Goal: Transaction & Acquisition: Purchase product/service

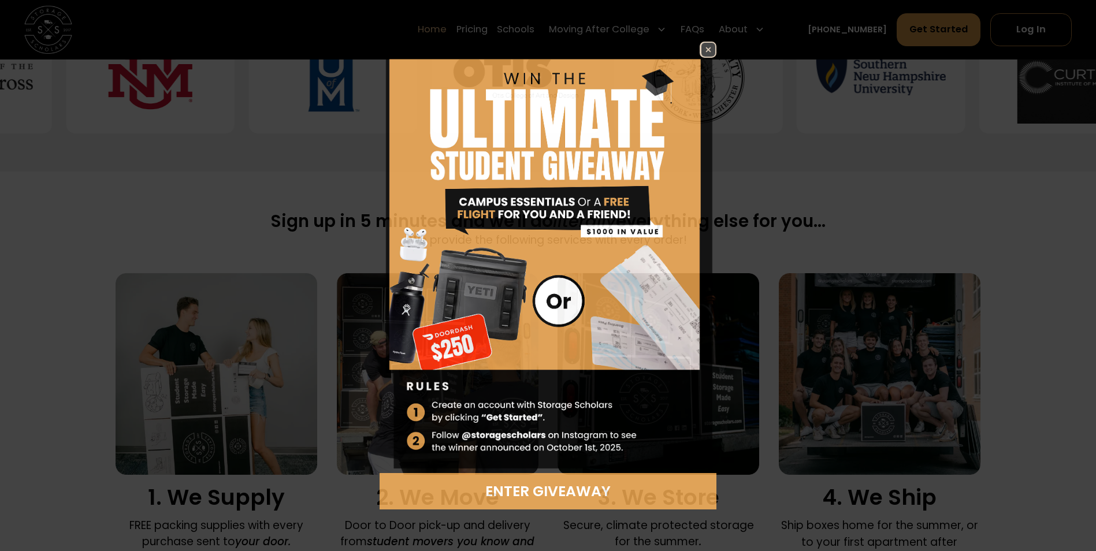
scroll to position [635, 0]
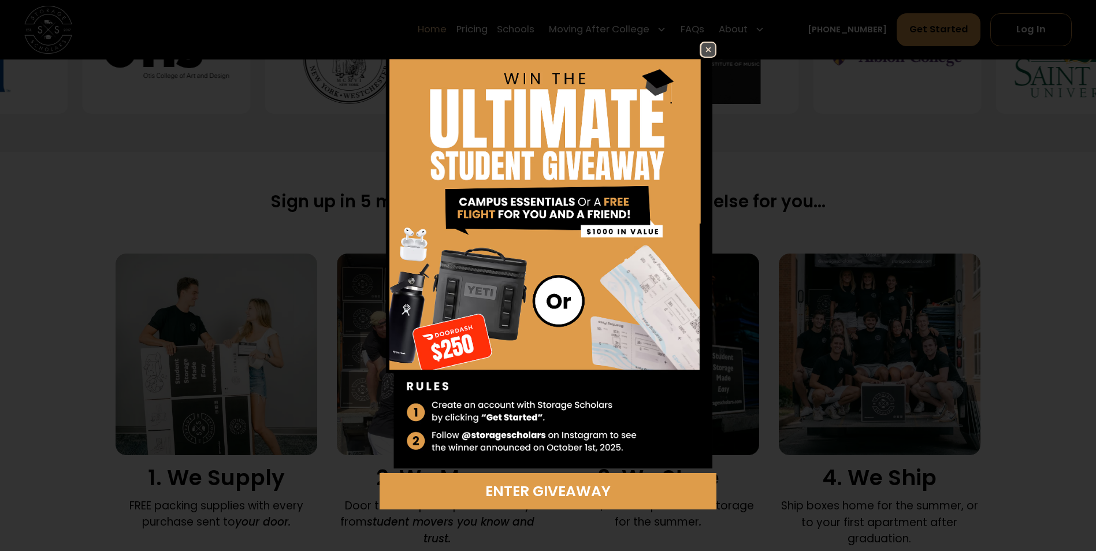
click at [708, 52] on img at bounding box center [708, 50] width 14 height 14
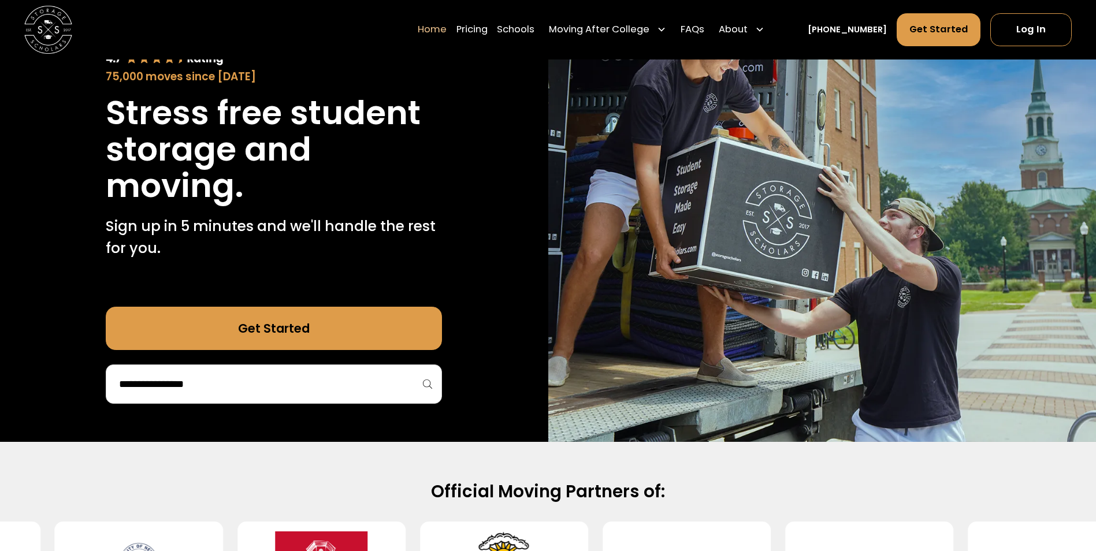
scroll to position [0, 0]
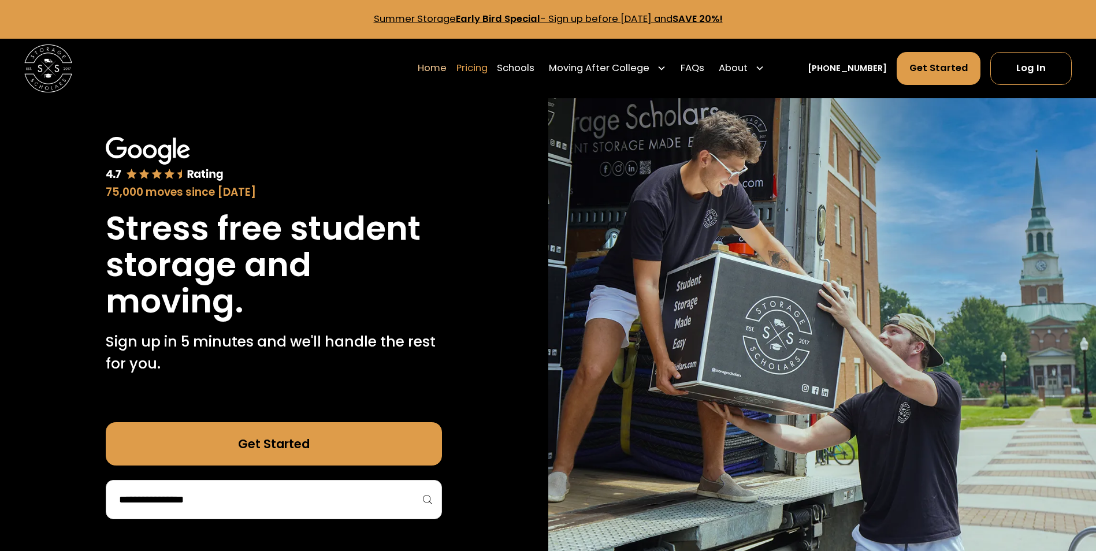
click at [487, 72] on link "Pricing" at bounding box center [471, 67] width 31 height 33
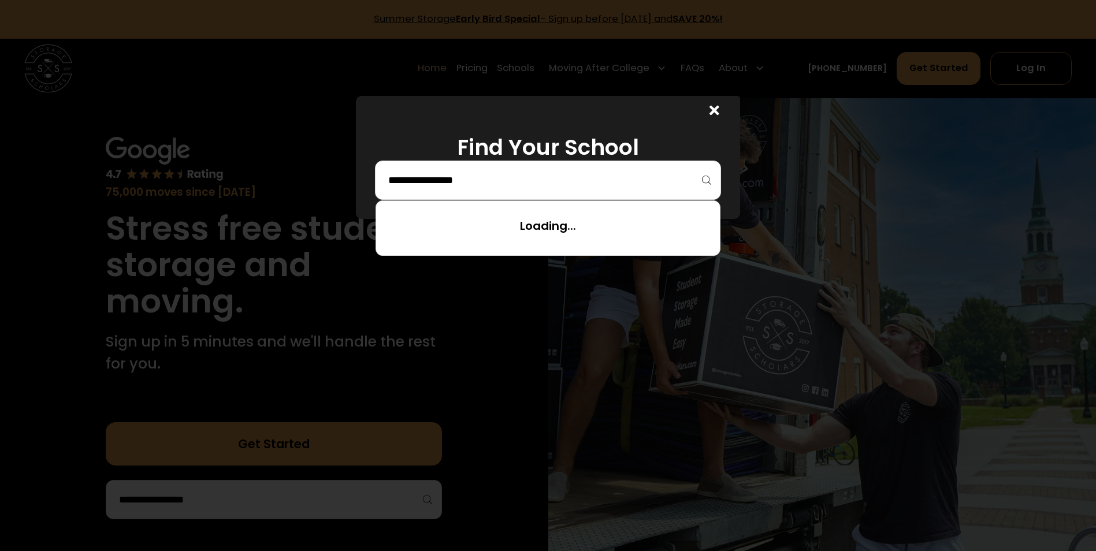
click at [613, 179] on input "search" at bounding box center [548, 180] width 322 height 20
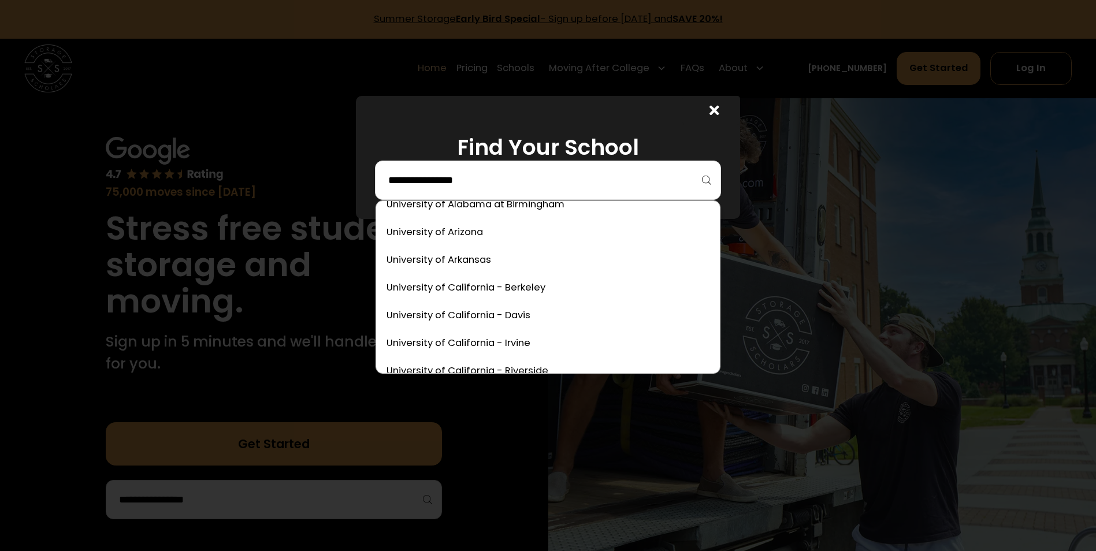
scroll to position [5143, 0]
click at [512, 315] on link at bounding box center [548, 316] width 334 height 25
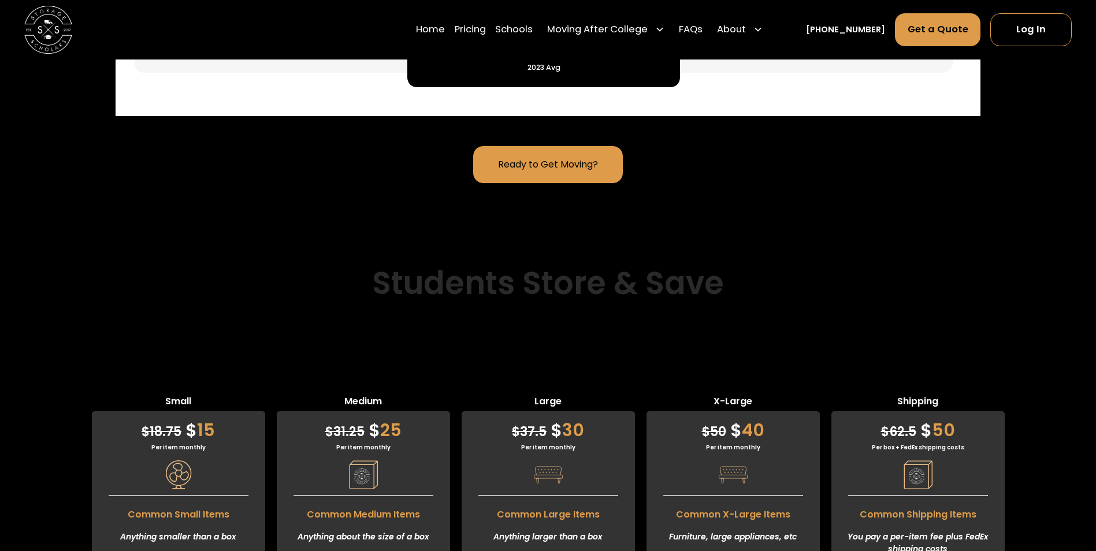
scroll to position [3283, 0]
